Goal: Use online tool/utility: Utilize a website feature to perform a specific function

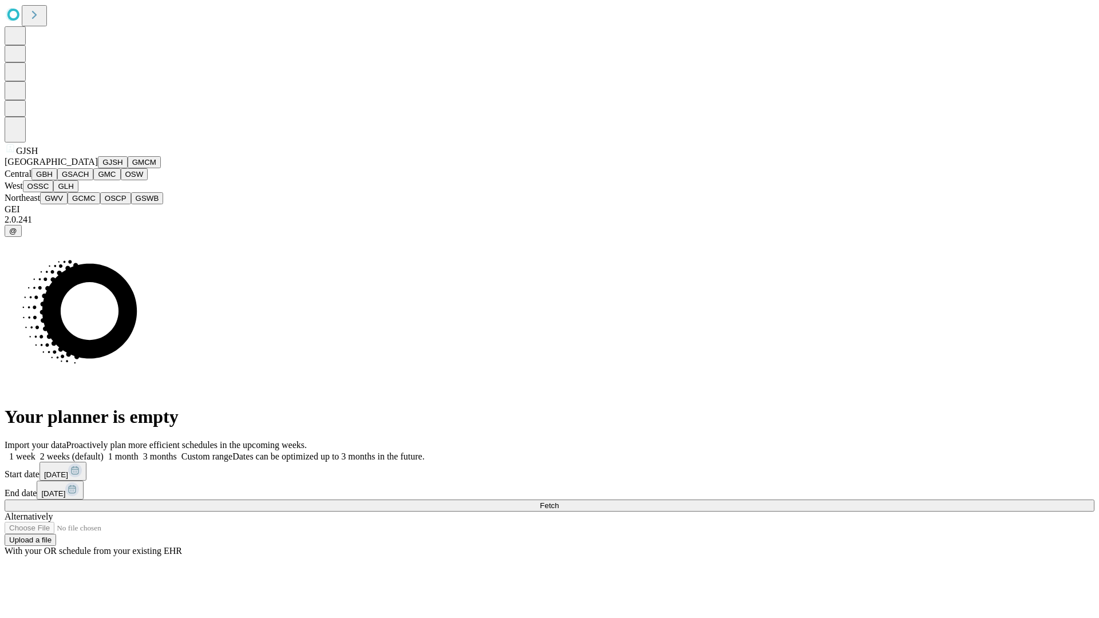
click at [98, 168] on button "GJSH" at bounding box center [113, 162] width 30 height 12
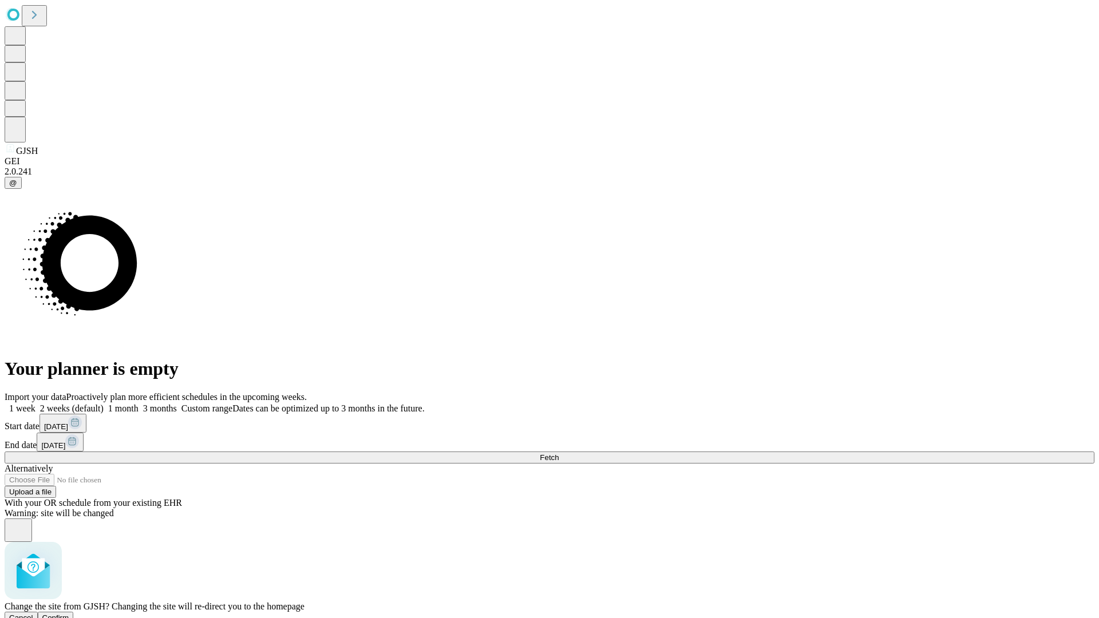
click at [69, 614] on span "Confirm" at bounding box center [55, 618] width 27 height 9
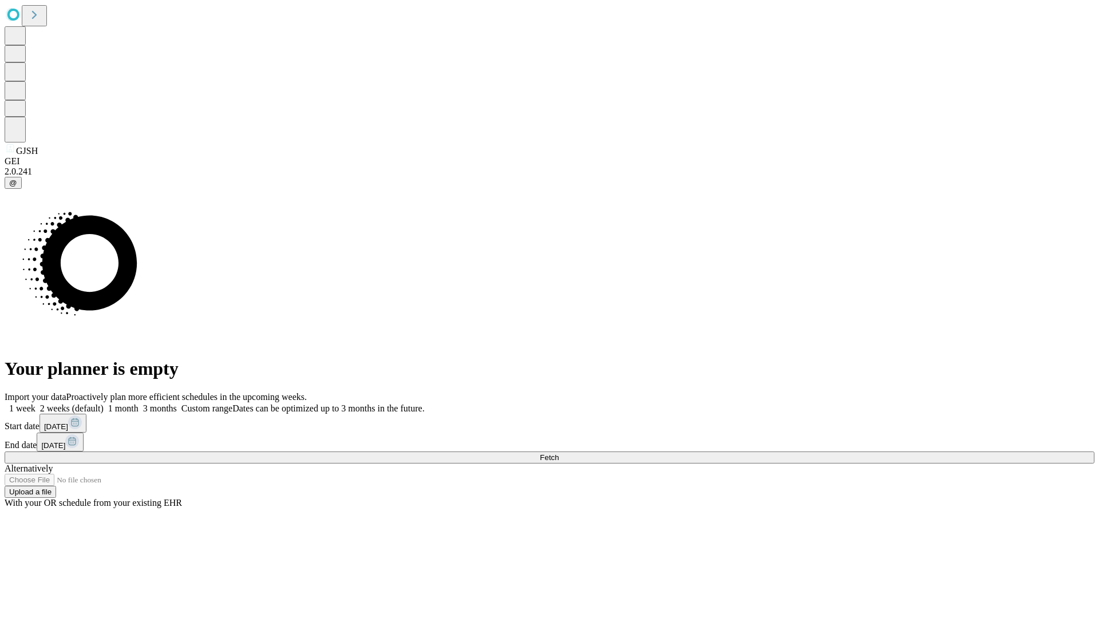
click at [35, 404] on label "1 week" at bounding box center [20, 409] width 31 height 10
click at [559, 453] on span "Fetch" at bounding box center [549, 457] width 19 height 9
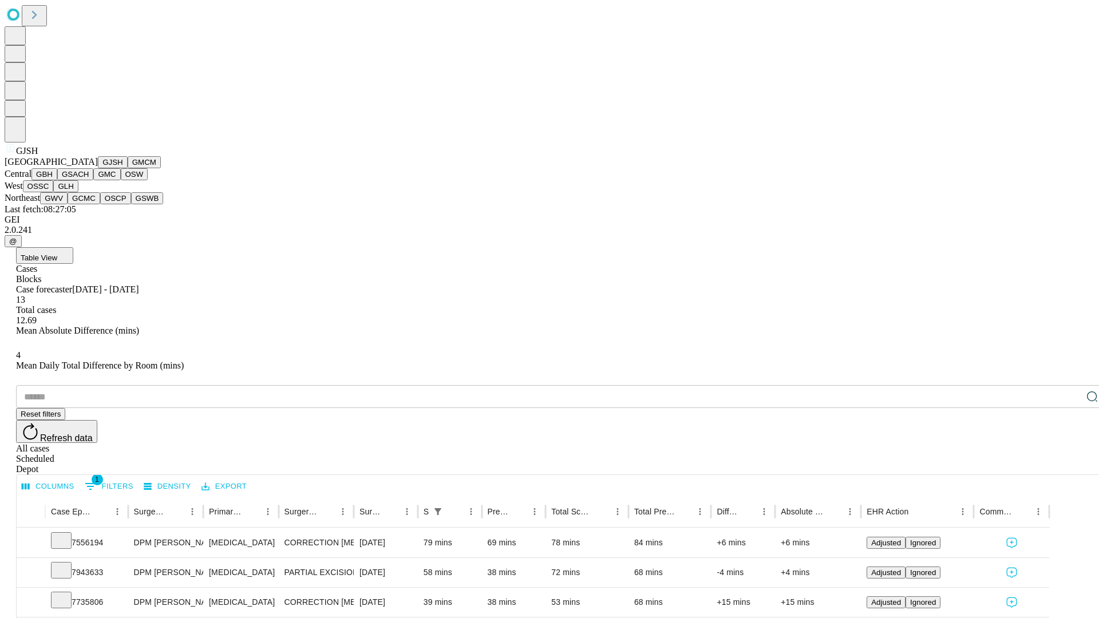
click at [128, 168] on button "GMCM" at bounding box center [144, 162] width 33 height 12
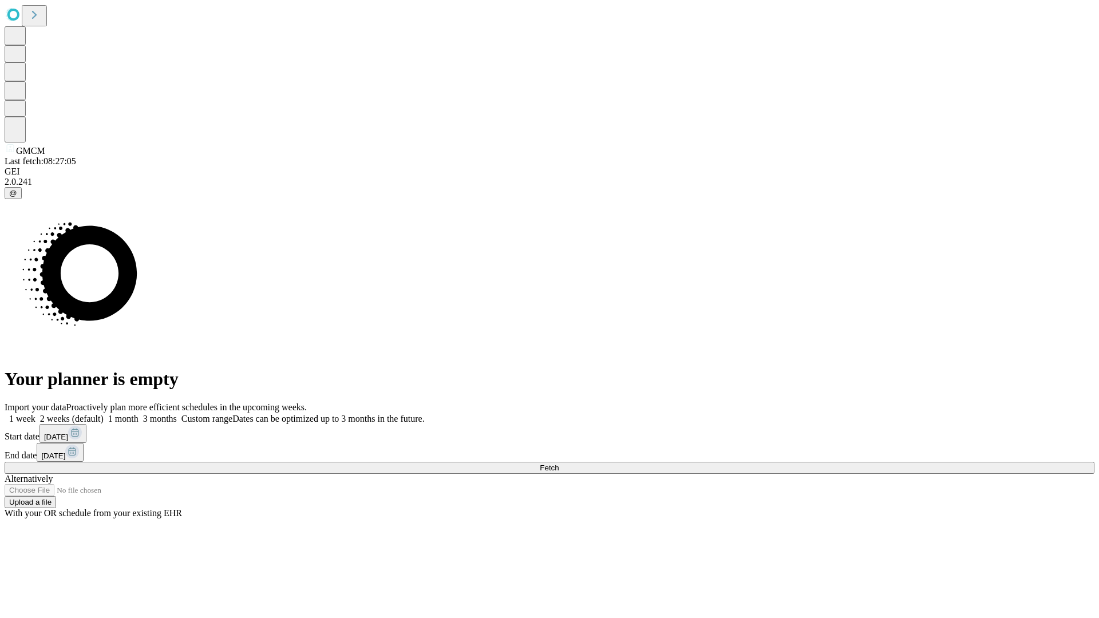
click at [559, 464] on span "Fetch" at bounding box center [549, 468] width 19 height 9
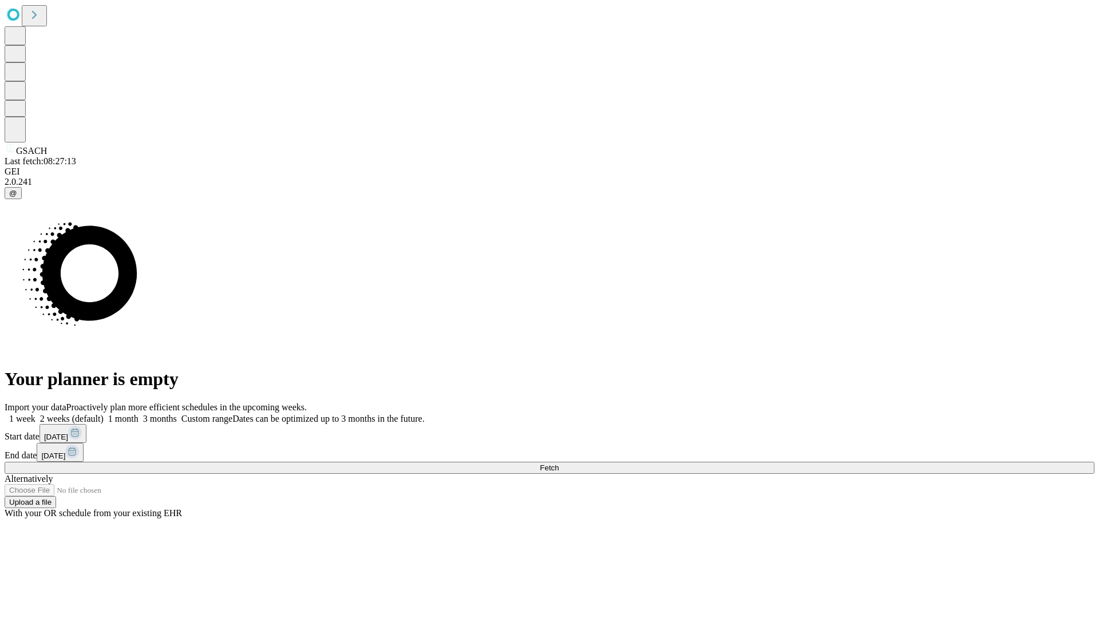
click at [559, 464] on span "Fetch" at bounding box center [549, 468] width 19 height 9
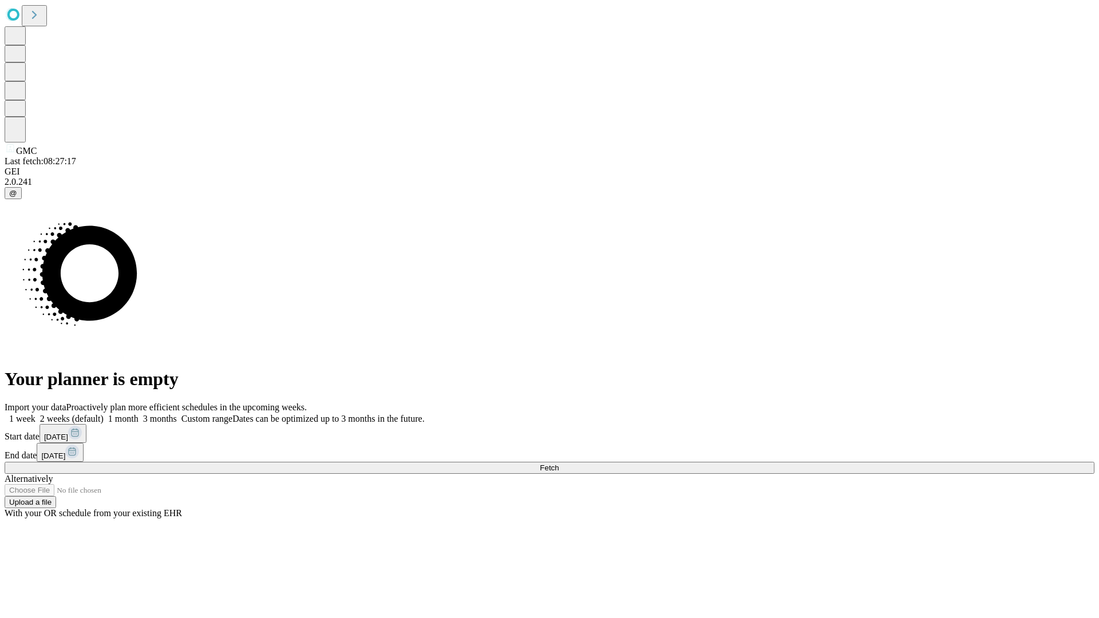
click at [35, 414] on label "1 week" at bounding box center [20, 419] width 31 height 10
click at [559, 464] on span "Fetch" at bounding box center [549, 468] width 19 height 9
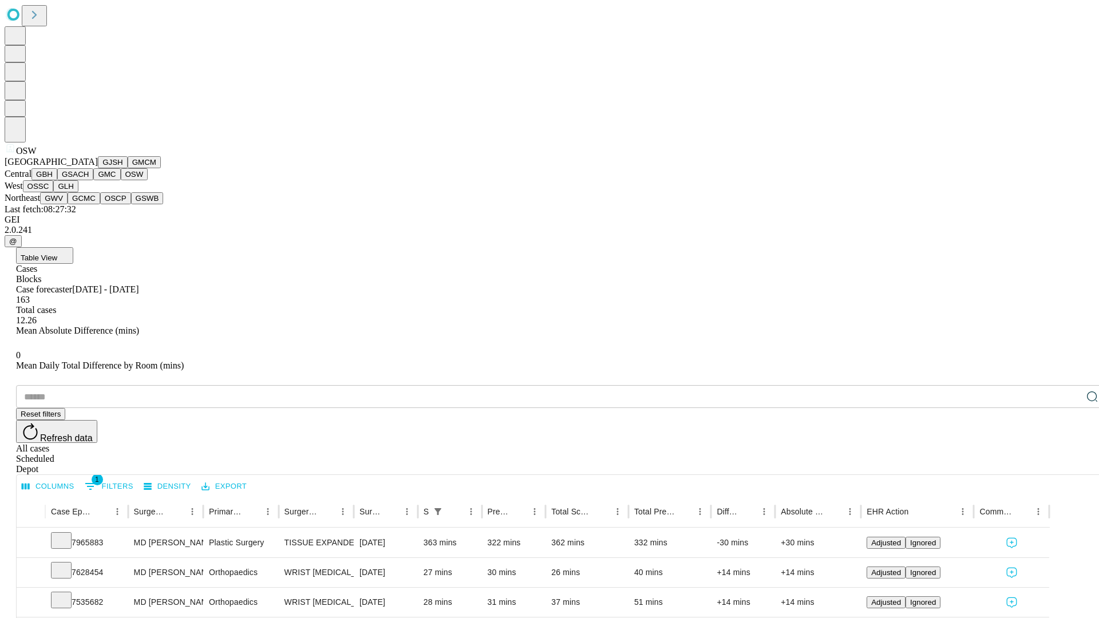
click at [54, 192] on button "OSSC" at bounding box center [38, 186] width 31 height 12
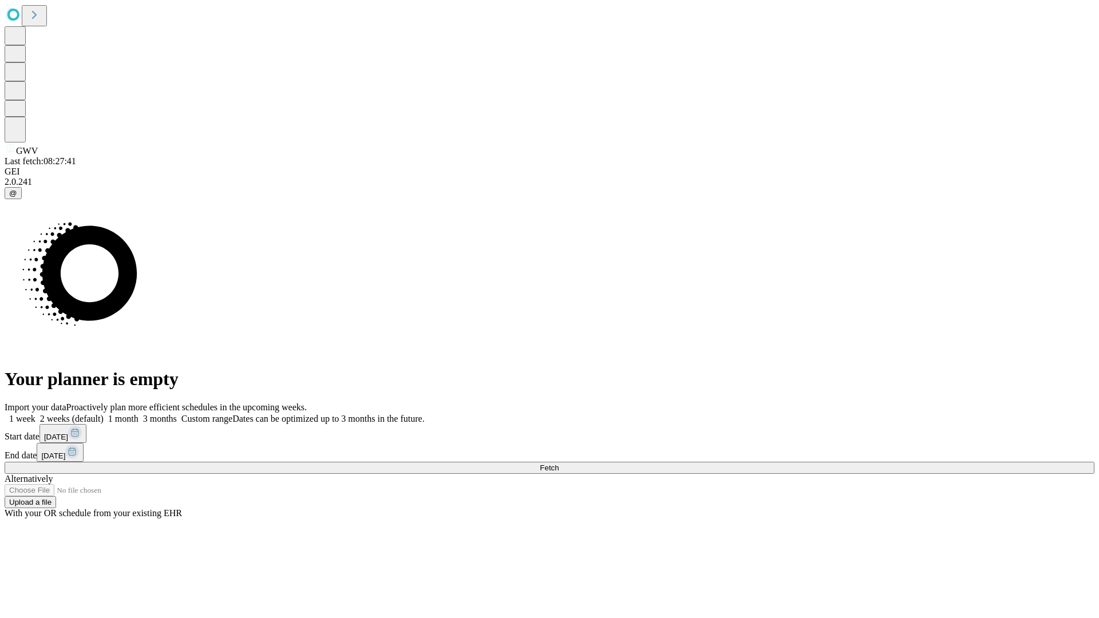
click at [35, 414] on label "1 week" at bounding box center [20, 419] width 31 height 10
click at [559, 464] on span "Fetch" at bounding box center [549, 468] width 19 height 9
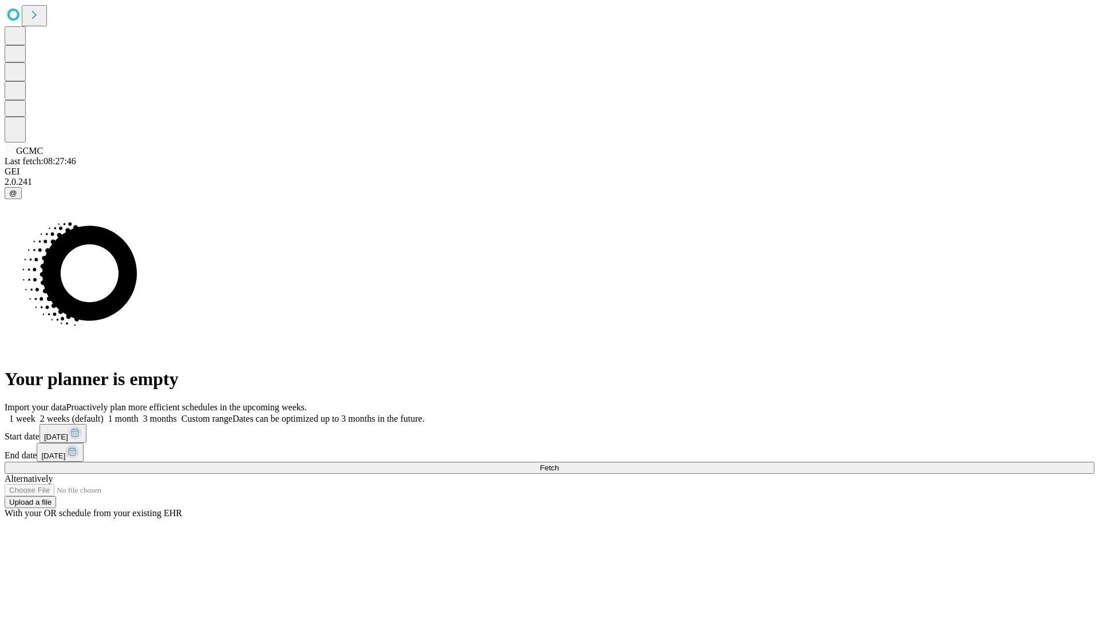
click at [35, 414] on label "1 week" at bounding box center [20, 419] width 31 height 10
click at [559, 464] on span "Fetch" at bounding box center [549, 468] width 19 height 9
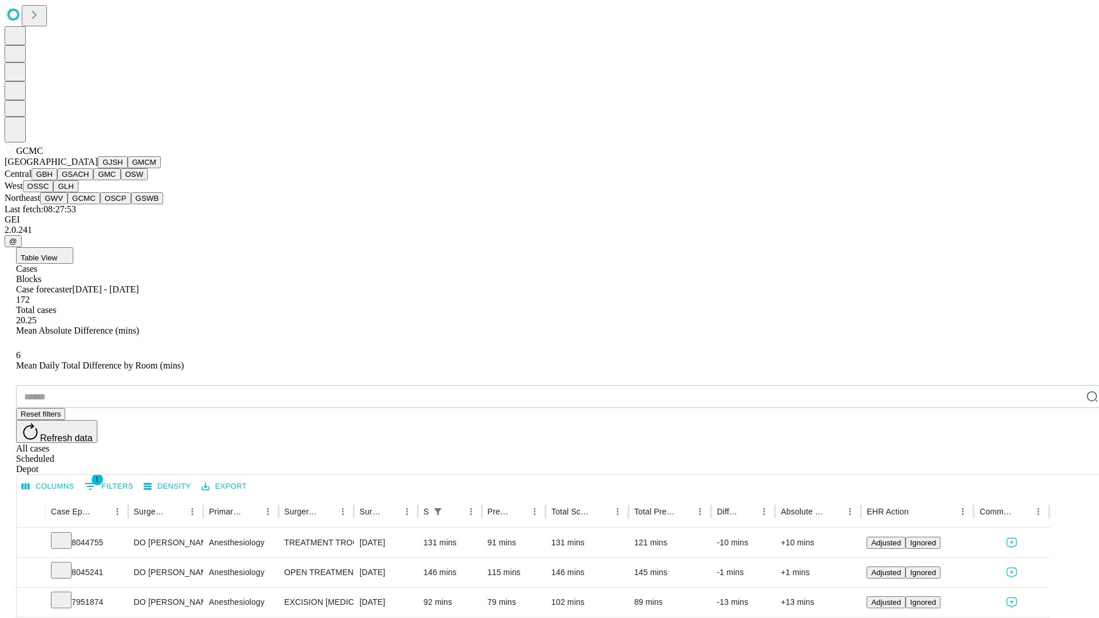
click at [100, 204] on button "OSCP" at bounding box center [115, 198] width 31 height 12
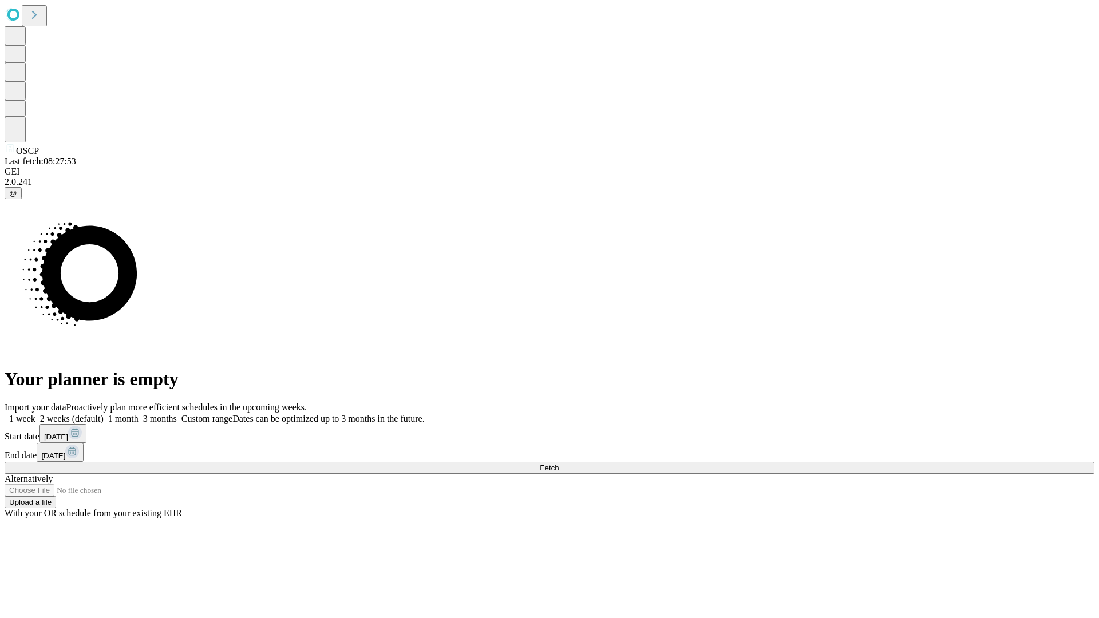
click at [559, 464] on span "Fetch" at bounding box center [549, 468] width 19 height 9
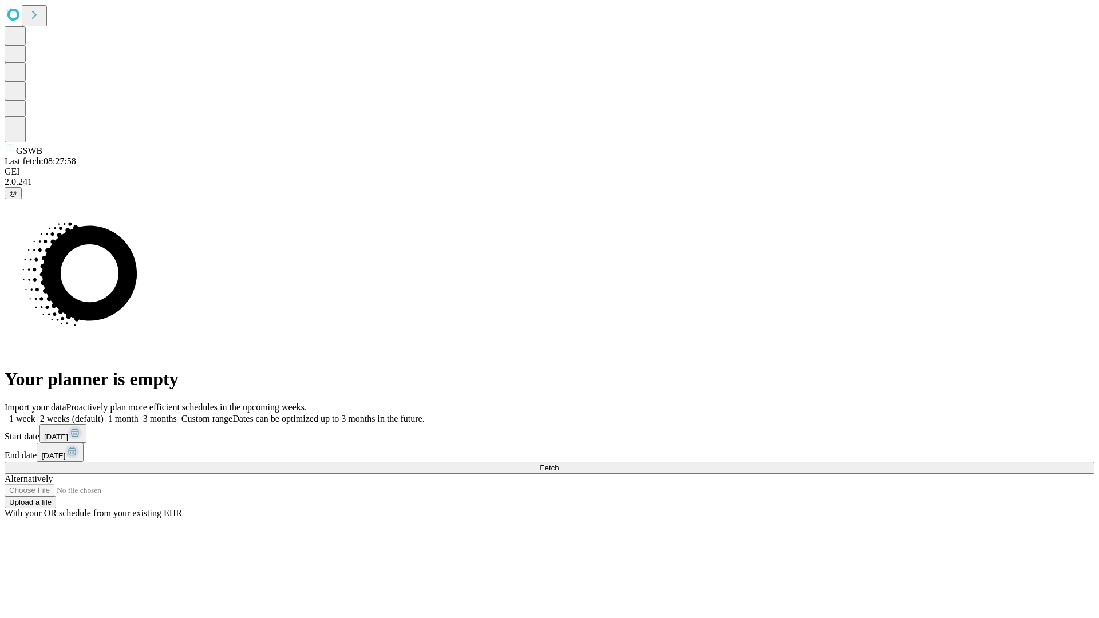
click at [35, 414] on label "1 week" at bounding box center [20, 419] width 31 height 10
click at [559, 464] on span "Fetch" at bounding box center [549, 468] width 19 height 9
